Goal: Task Accomplishment & Management: Complete application form

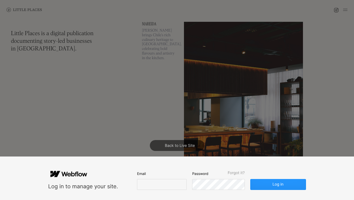
scroll to position [34, 0]
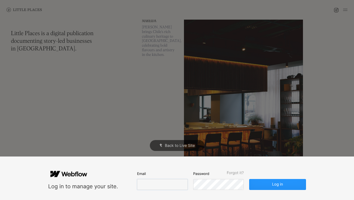
click at [152, 183] on input "email" at bounding box center [162, 184] width 50 height 11
type input "[EMAIL_ADDRESS][DOMAIN_NAME]"
click at [249, 179] on button "Log in" at bounding box center [277, 184] width 56 height 11
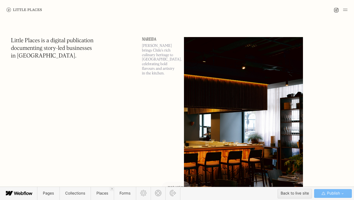
scroll to position [22, 0]
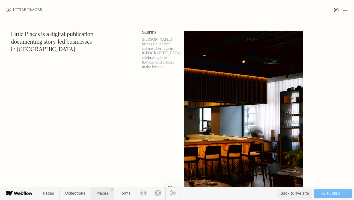
click at [101, 192] on span "Places" at bounding box center [102, 193] width 12 height 5
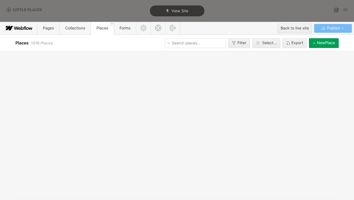
scroll to position [0, 0]
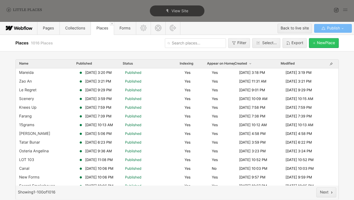
click at [328, 43] on div "[GEOGRAPHIC_DATA]" at bounding box center [326, 43] width 18 height 4
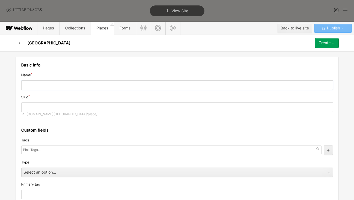
click at [129, 89] on input "text" at bounding box center [176, 85] width 311 height 10
type input "L"
type input "l"
type input "Ly"
type input "ly"
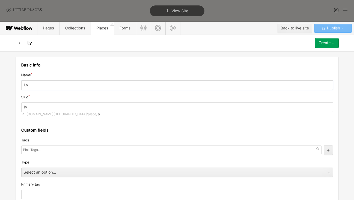
type input "L"
type input "l"
type input "Lu"
type input "lu"
type input "Lun"
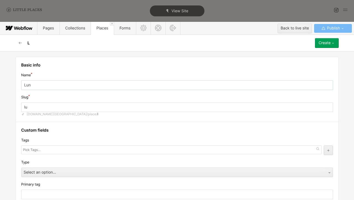
type input "lun"
type input "[PERSON_NAME]"
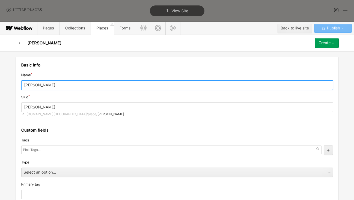
scroll to position [32, 0]
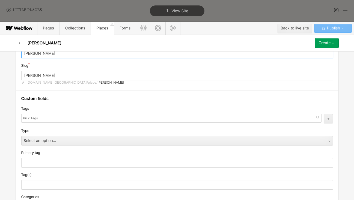
type input "[PERSON_NAME]"
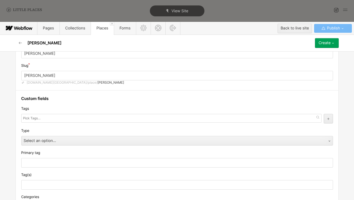
click at [80, 118] on div at bounding box center [171, 118] width 300 height 9
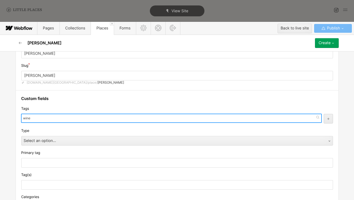
type input "win"
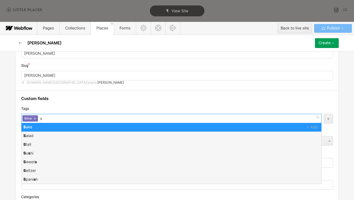
scroll to position [0, 0]
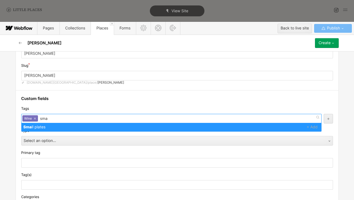
type input "smal"
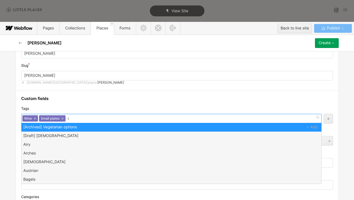
type input "int"
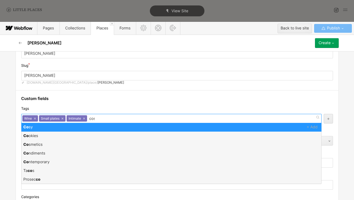
type input "cosy"
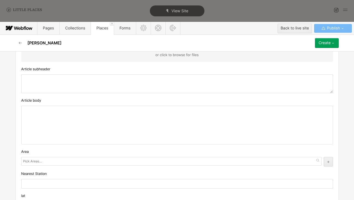
scroll to position [337, 0]
click at [96, 83] on textarea at bounding box center [176, 83] width 311 height 19
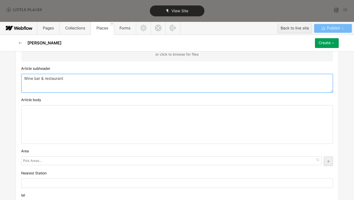
type textarea "Wine bar & restaurant"
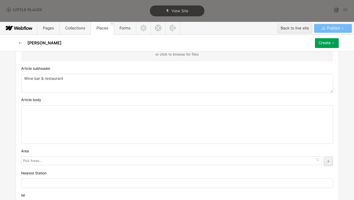
click at [122, 111] on div at bounding box center [177, 125] width 311 height 38
paste div
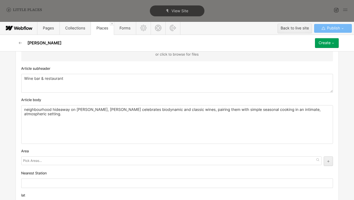
click at [24, 110] on p "neighbourhood hideaway on [PERSON_NAME], [PERSON_NAME] celebrates biodynamic an…" at bounding box center [176, 112] width 305 height 9
click at [104, 109] on p "A neighbourhood hideaway on [PERSON_NAME], [PERSON_NAME] celebrates biodynamic …" at bounding box center [176, 112] width 305 height 9
click at [168, 149] on div "Area" at bounding box center [176, 151] width 311 height 6
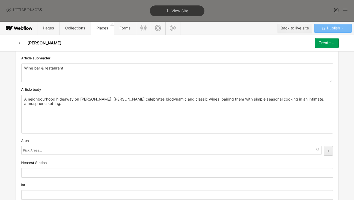
scroll to position [348, 0]
click at [87, 117] on div "A neighbourhood hideaway on [PERSON_NAME], [PERSON_NAME] celebrates biodynamic …" at bounding box center [177, 114] width 311 height 38
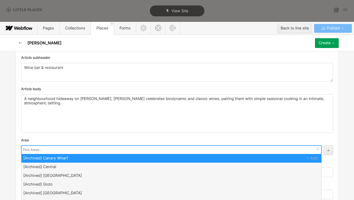
click at [37, 152] on input "text" at bounding box center [33, 150] width 20 height 8
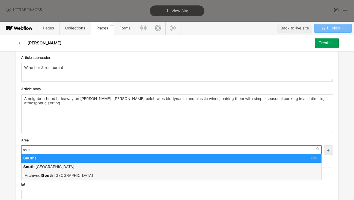
type input "south"
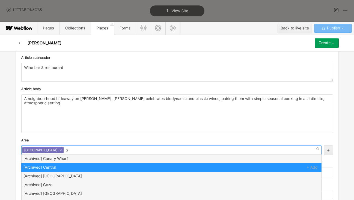
scroll to position [0, 0]
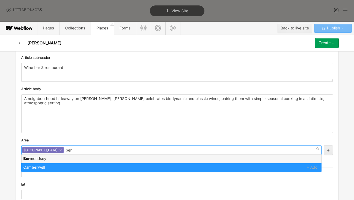
type input "berm"
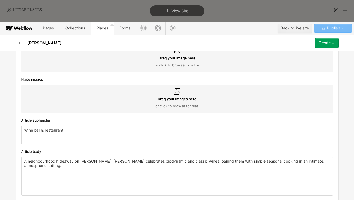
scroll to position [273, 0]
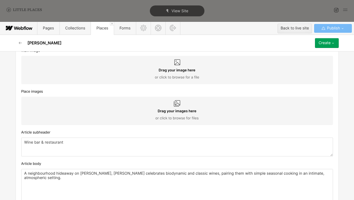
click at [116, 92] on div "Place images" at bounding box center [176, 92] width 311 height 6
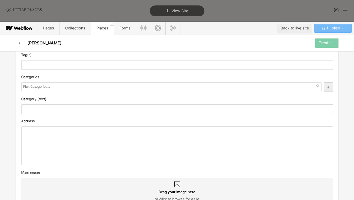
scroll to position [153, 0]
click at [132, 153] on div at bounding box center [177, 145] width 311 height 38
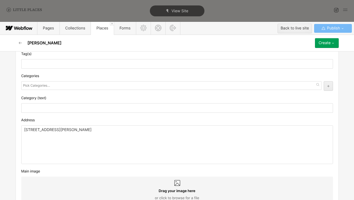
click at [87, 89] on div at bounding box center [171, 85] width 300 height 9
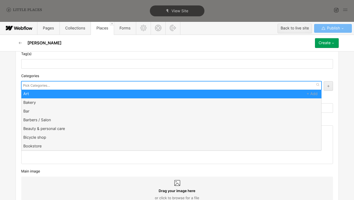
click at [82, 86] on div at bounding box center [171, 85] width 300 height 9
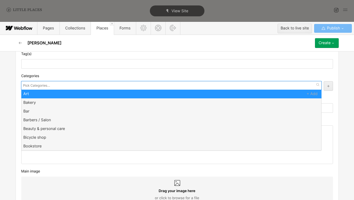
click at [76, 78] on div "Categories" at bounding box center [176, 76] width 311 height 6
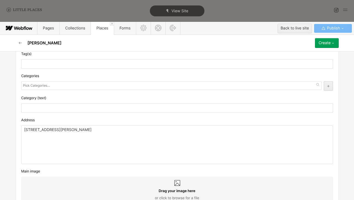
click at [55, 83] on div at bounding box center [171, 85] width 300 height 9
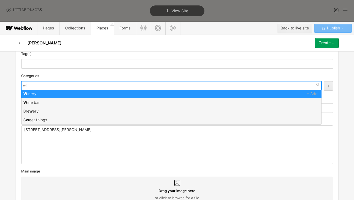
type input "wine"
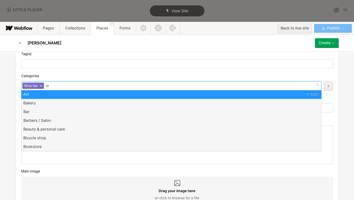
type input "res"
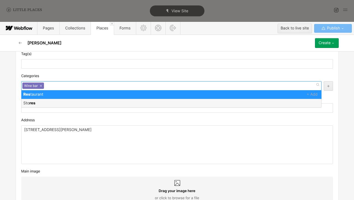
scroll to position [0, 0]
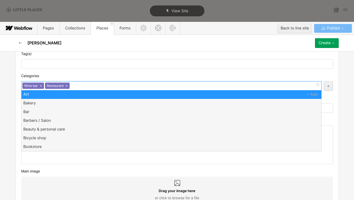
click at [55, 74] on div "Categories" at bounding box center [176, 76] width 311 height 6
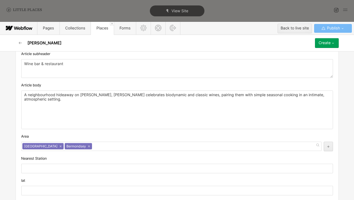
scroll to position [527, 0]
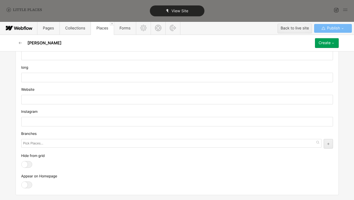
drag, startPoint x: 95, startPoint y: 133, endPoint x: 198, endPoint y: 1, distance: 167.2
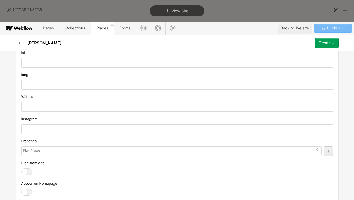
scroll to position [519, 0]
click at [125, 67] on input "text" at bounding box center [176, 63] width 311 height 10
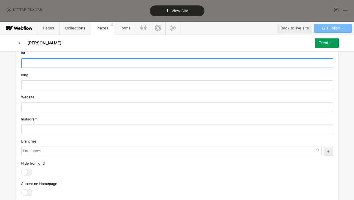
paste input "51.5036403"
type input "51.5036403"
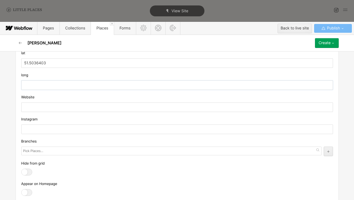
click at [107, 86] on input "text" at bounding box center [176, 85] width 311 height 10
paste input "-0.0739039"
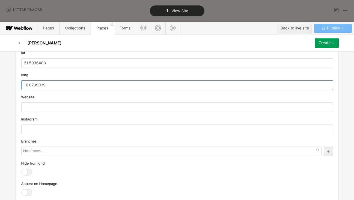
type input "-0.0739039"
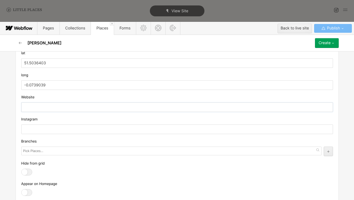
click at [89, 105] on input "text" at bounding box center [176, 108] width 311 height 10
click at [84, 125] on input "text" at bounding box center [176, 130] width 311 height 10
paste input "[URL][DOMAIN_NAME]"
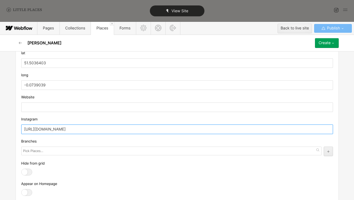
type input "[URL][DOMAIN_NAME]"
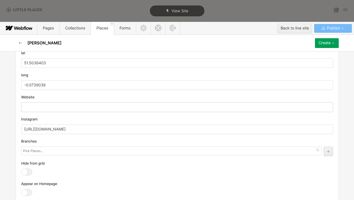
click at [78, 104] on input "text" at bounding box center [176, 108] width 311 height 10
paste input "[URL][DOMAIN_NAME]"
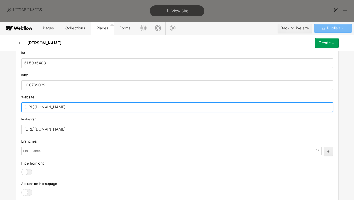
scroll to position [527, 0]
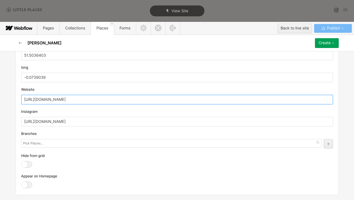
type input "[URL][DOMAIN_NAME]"
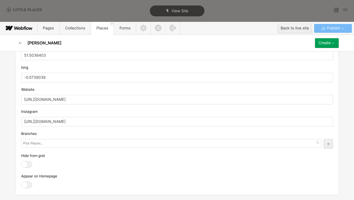
click at [24, 185] on div at bounding box center [26, 185] width 11 height 7
click at [0, 0] on input "checkbox" at bounding box center [0, 0] width 0 height 0
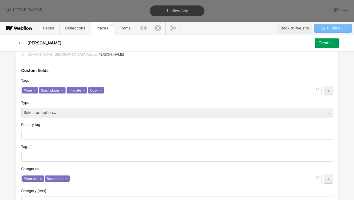
scroll to position [37, 0]
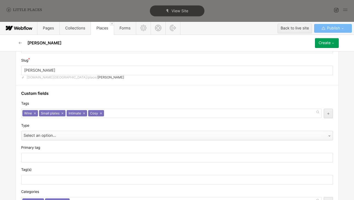
click at [215, 136] on div "Select an option..." at bounding box center [172, 135] width 300 height 9
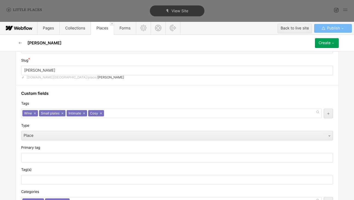
click at [184, 109] on div "Wine × Small plates × Intimate × Cosy ×" at bounding box center [171, 113] width 300 height 9
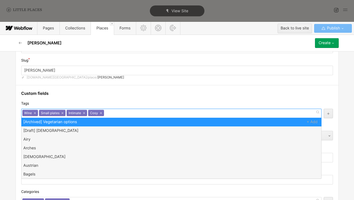
scroll to position [0, 0]
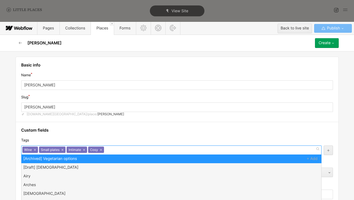
click at [205, 72] on div "Basic info Name [PERSON_NAME] Slug [PERSON_NAME] [DOMAIN_NAME][GEOGRAPHIC_DATA]…" at bounding box center [177, 89] width 323 height 65
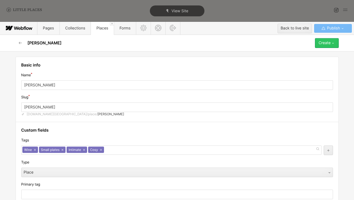
click at [327, 45] on div "Create" at bounding box center [324, 43] width 12 height 4
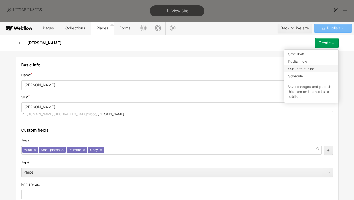
click at [313, 67] on span "Queue to publish" at bounding box center [301, 68] width 26 height 5
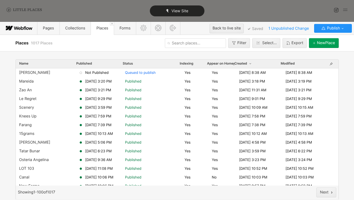
click at [178, 10] on span "View Site" at bounding box center [179, 11] width 17 height 5
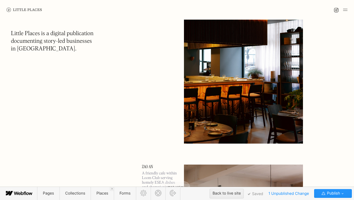
scroll to position [297, 0]
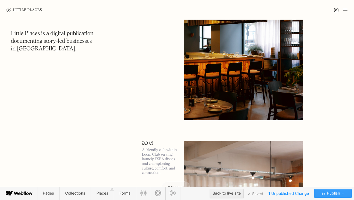
click at [338, 197] on span "Publish" at bounding box center [333, 193] width 14 height 8
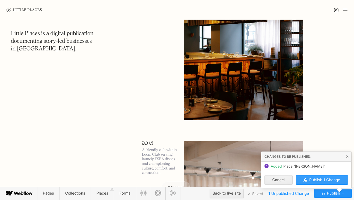
click at [331, 181] on span "Publish 1 Change" at bounding box center [324, 180] width 31 height 5
